Goal: Task Accomplishment & Management: Use online tool/utility

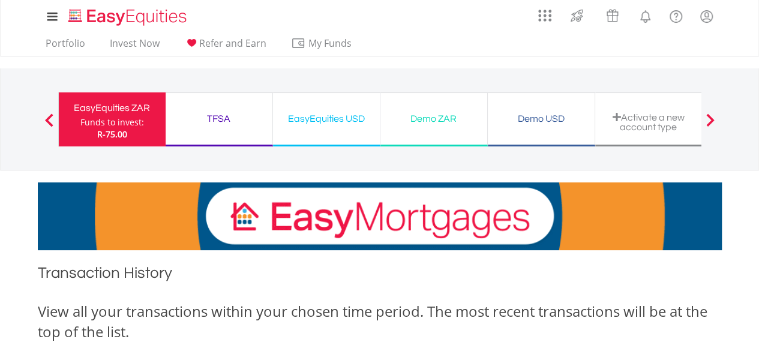
click at [243, 124] on div "TFSA" at bounding box center [219, 118] width 92 height 17
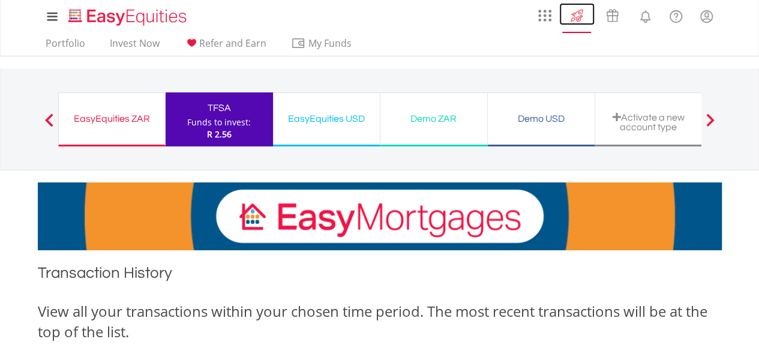
click at [580, 17] on img at bounding box center [577, 15] width 20 height 19
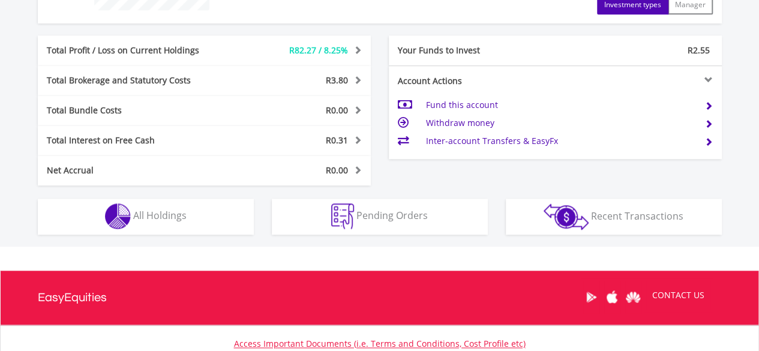
scroll to position [576, 0]
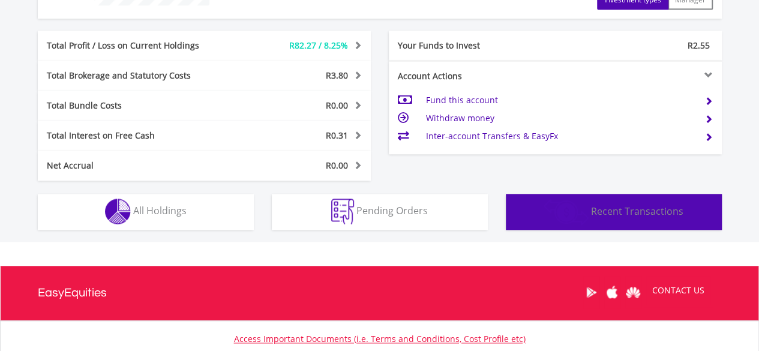
click at [595, 208] on span "Recent Transactions" at bounding box center [637, 210] width 92 height 13
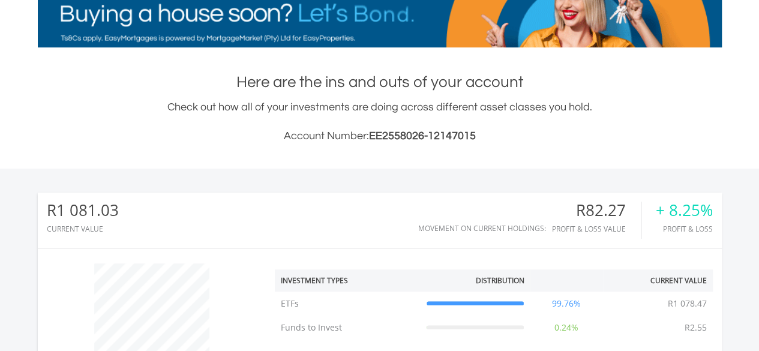
scroll to position [0, 0]
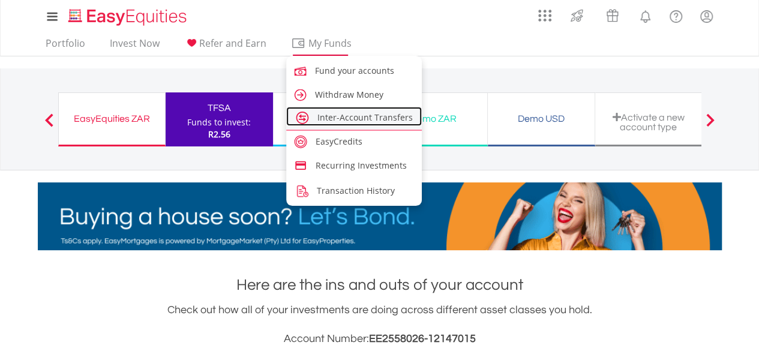
click at [347, 121] on span "Inter-Account Transfers" at bounding box center [364, 117] width 95 height 11
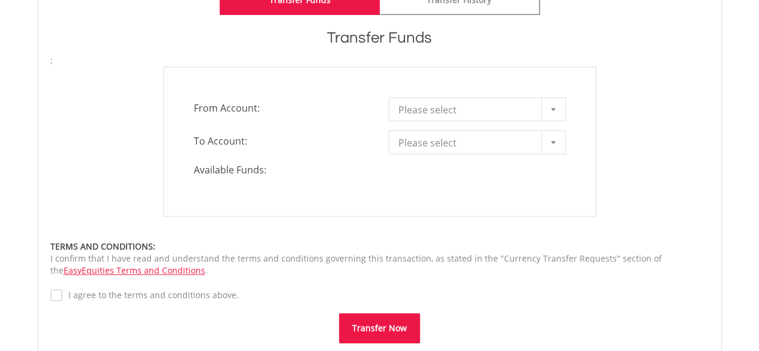
scroll to position [375, 0]
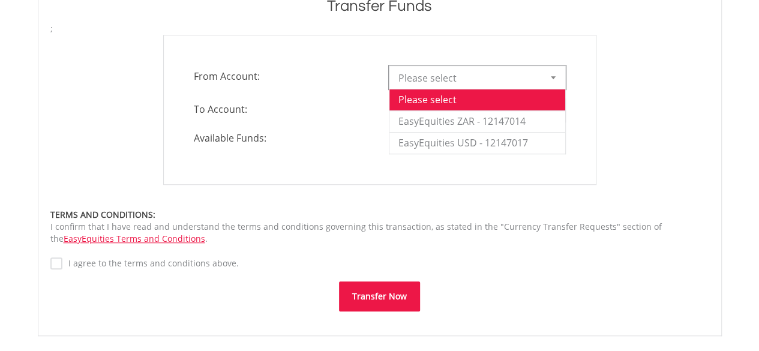
click at [555, 82] on div at bounding box center [553, 77] width 24 height 23
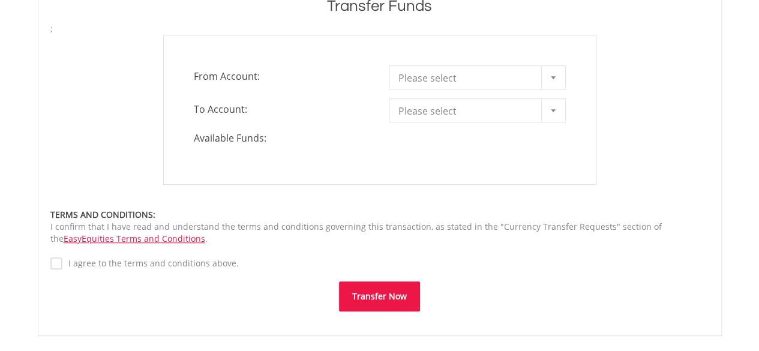
click at [636, 125] on div "**********" at bounding box center [379, 110] width 676 height 150
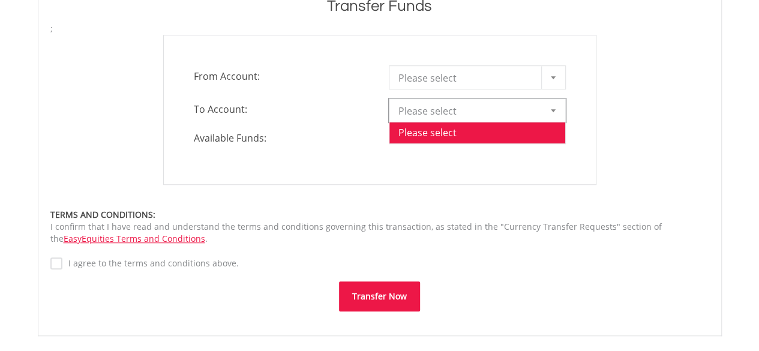
click at [548, 106] on div at bounding box center [553, 110] width 24 height 23
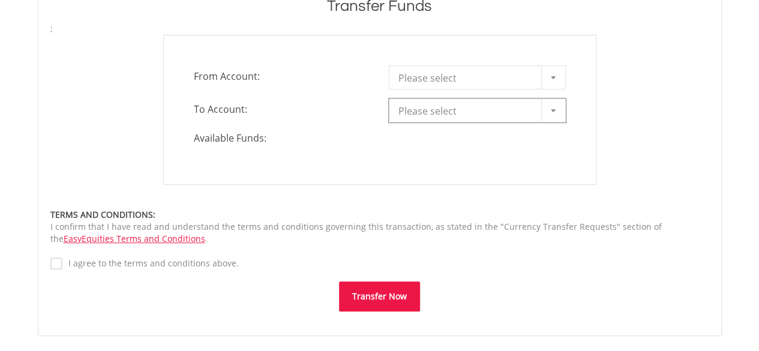
click at [548, 106] on div at bounding box center [553, 110] width 24 height 23
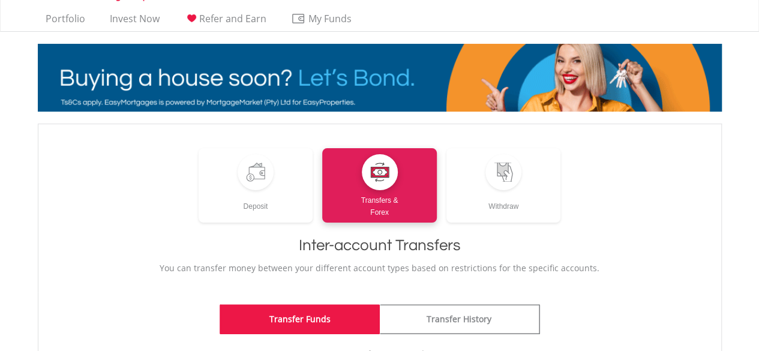
scroll to position [0, 0]
